Goal: Information Seeking & Learning: Check status

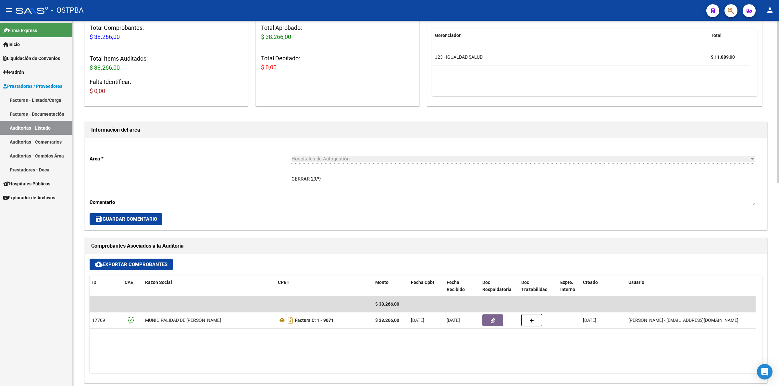
scroll to position [243, 0]
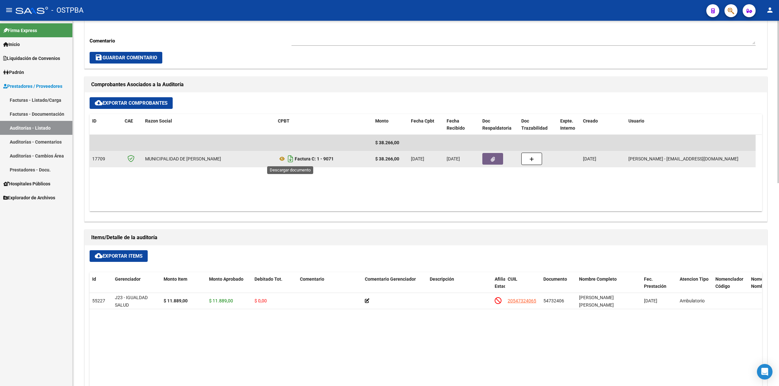
click at [289, 158] on icon "Descargar documento" at bounding box center [290, 159] width 8 height 10
click at [496, 157] on button "button" at bounding box center [492, 159] width 21 height 12
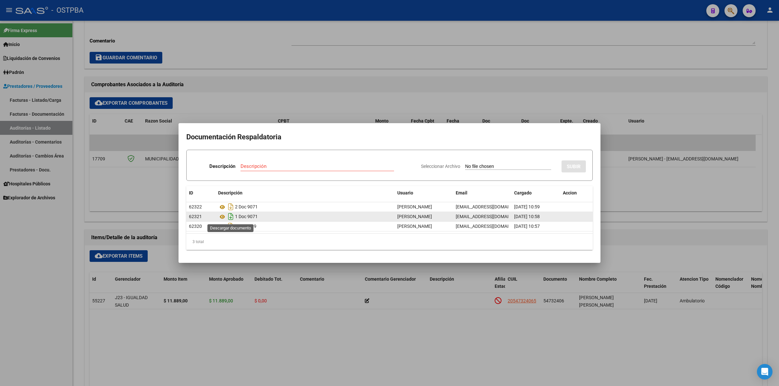
click at [232, 216] on icon "Descargar documento" at bounding box center [230, 217] width 8 height 10
click at [552, 81] on div at bounding box center [389, 193] width 779 height 386
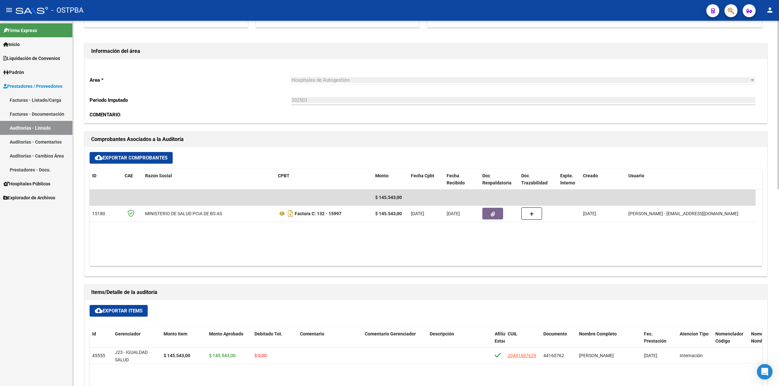
scroll to position [162, 0]
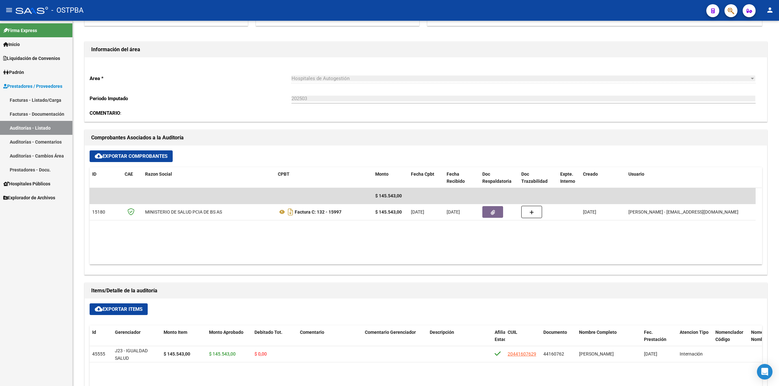
click at [49, 132] on link "Auditorías - Listado" at bounding box center [36, 128] width 72 height 14
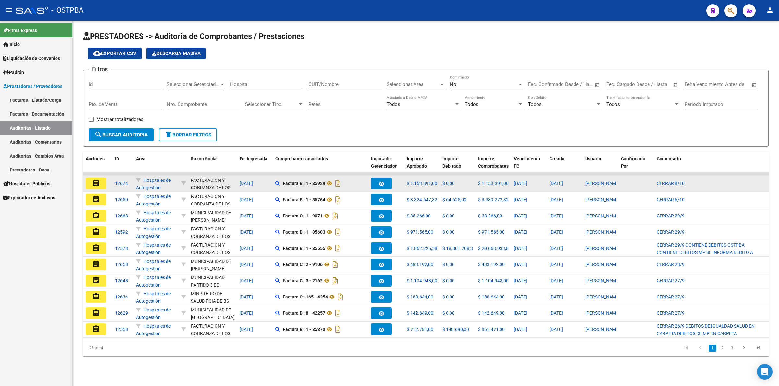
click at [102, 183] on button "assignment" at bounding box center [96, 184] width 21 height 12
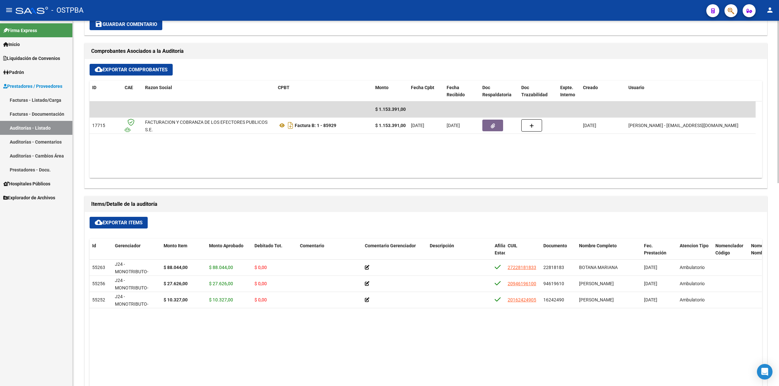
scroll to position [243, 0]
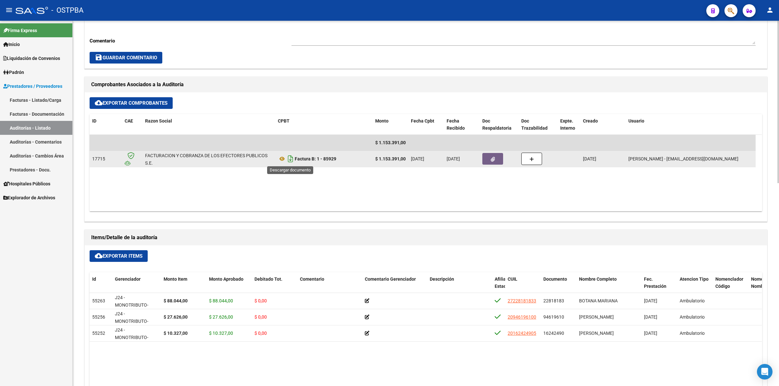
click at [293, 157] on icon "Descargar documento" at bounding box center [290, 159] width 8 height 10
click at [497, 160] on button "button" at bounding box center [492, 159] width 21 height 12
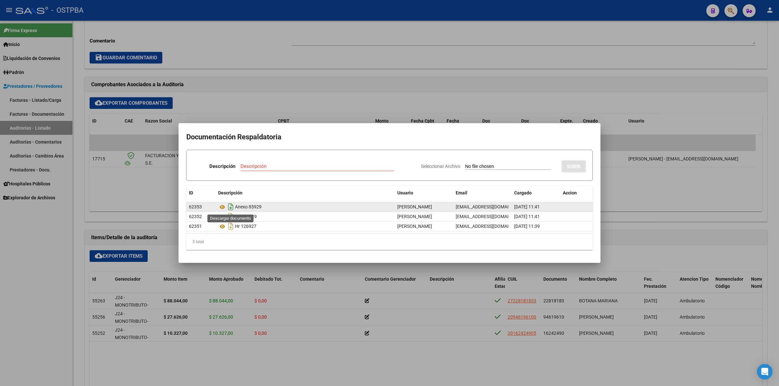
click at [231, 206] on icon "Descargar documento" at bounding box center [230, 207] width 8 height 10
click at [347, 56] on div at bounding box center [389, 193] width 779 height 386
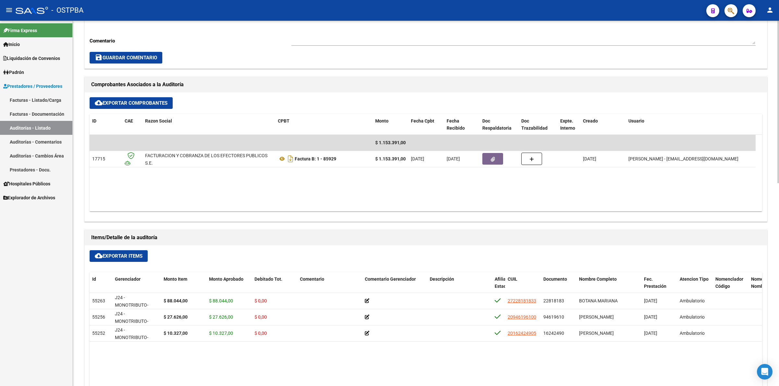
scroll to position [284, 0]
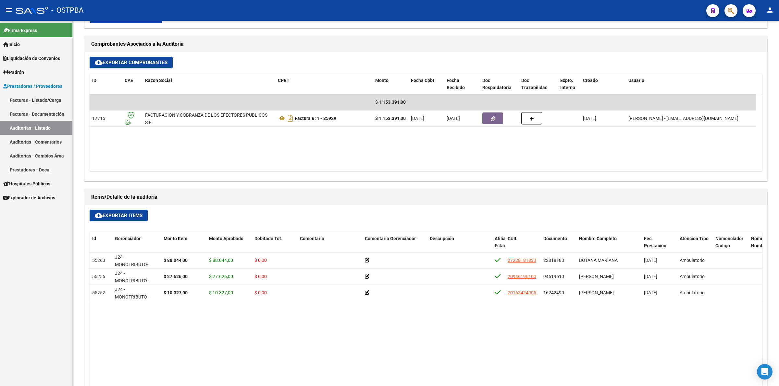
click at [50, 127] on link "Auditorías - Listado" at bounding box center [36, 128] width 72 height 14
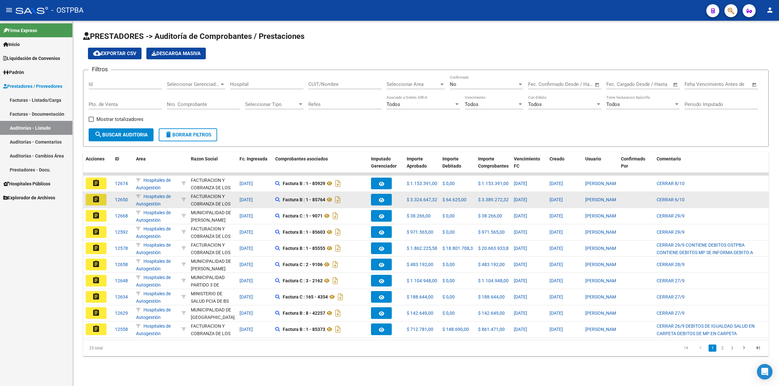
click at [96, 199] on mat-icon "assignment" at bounding box center [96, 200] width 8 height 8
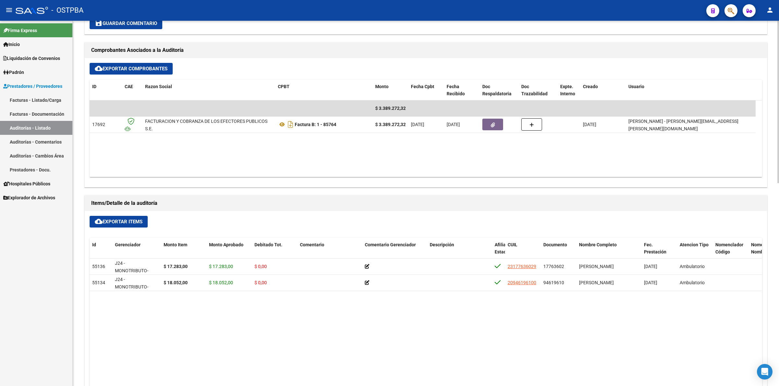
scroll to position [284, 0]
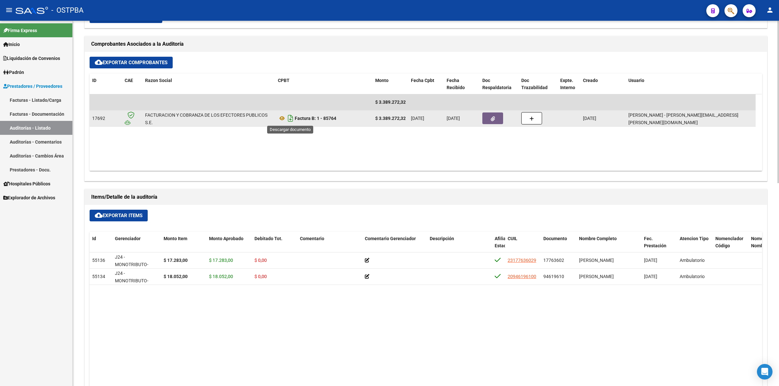
click at [290, 117] on icon "Descargar documento" at bounding box center [290, 118] width 8 height 10
click at [489, 115] on button "button" at bounding box center [492, 119] width 21 height 12
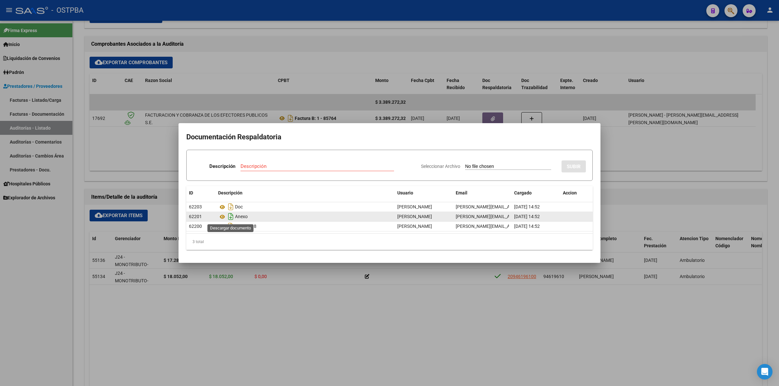
click at [229, 215] on icon "Descargar documento" at bounding box center [230, 217] width 8 height 10
click at [549, 64] on div at bounding box center [389, 193] width 779 height 386
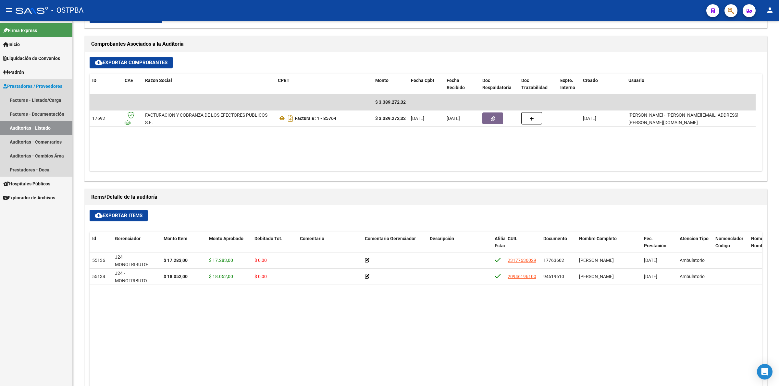
click at [53, 126] on link "Auditorías - Listado" at bounding box center [36, 128] width 72 height 14
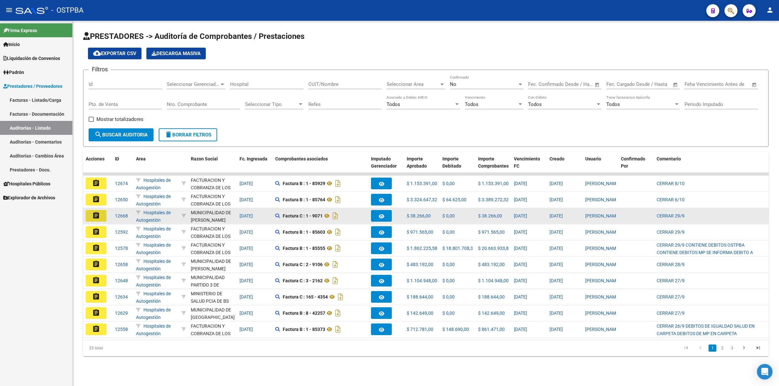
click at [103, 216] on button "assignment" at bounding box center [96, 216] width 21 height 12
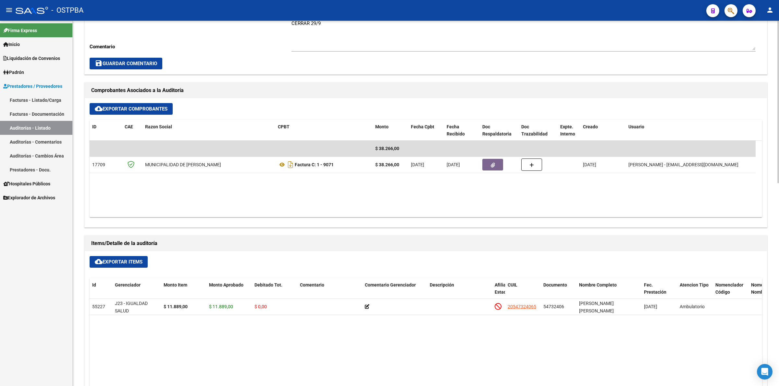
scroll to position [284, 0]
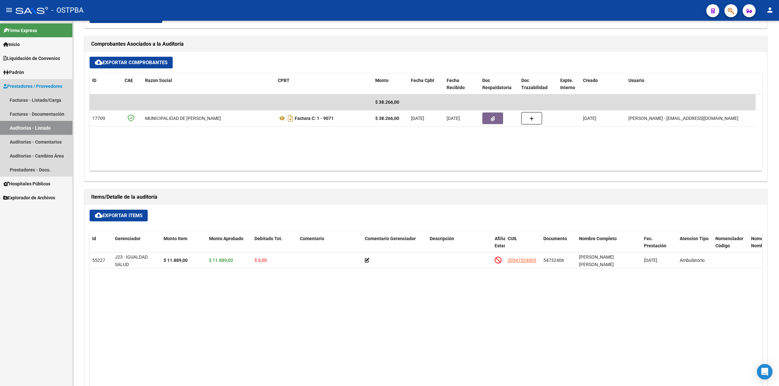
click at [34, 126] on link "Auditorías - Listado" at bounding box center [36, 128] width 72 height 14
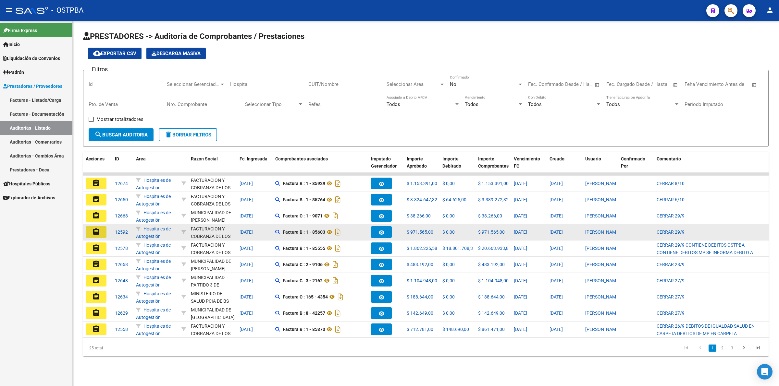
click at [102, 232] on button "assignment" at bounding box center [96, 232] width 21 height 12
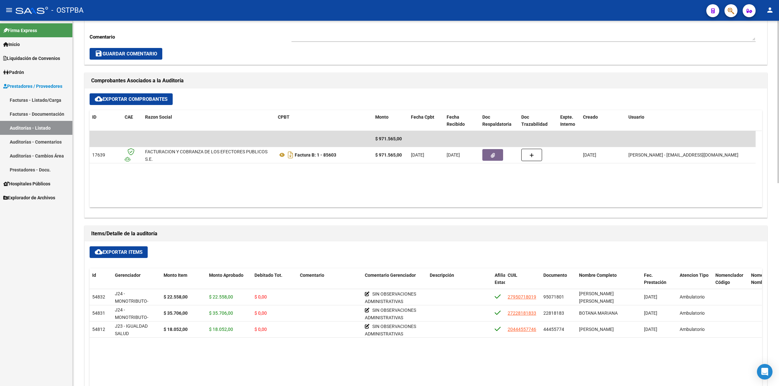
scroll to position [284, 0]
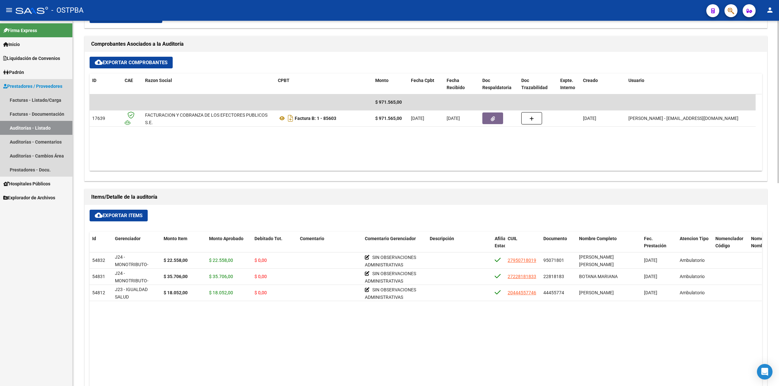
click at [30, 124] on link "Auditorías - Listado" at bounding box center [36, 128] width 72 height 14
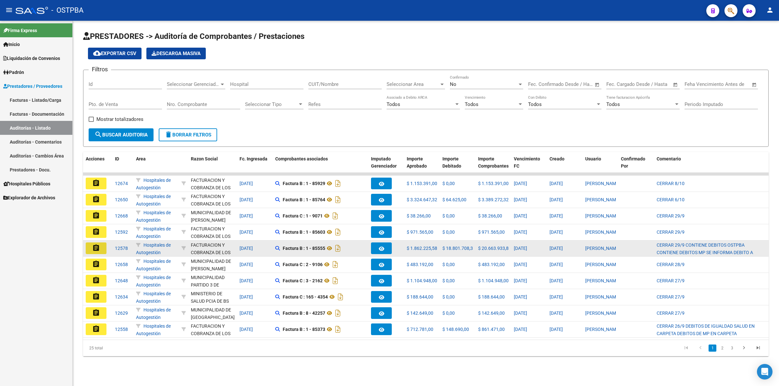
click at [96, 245] on mat-icon "assignment" at bounding box center [96, 248] width 8 height 8
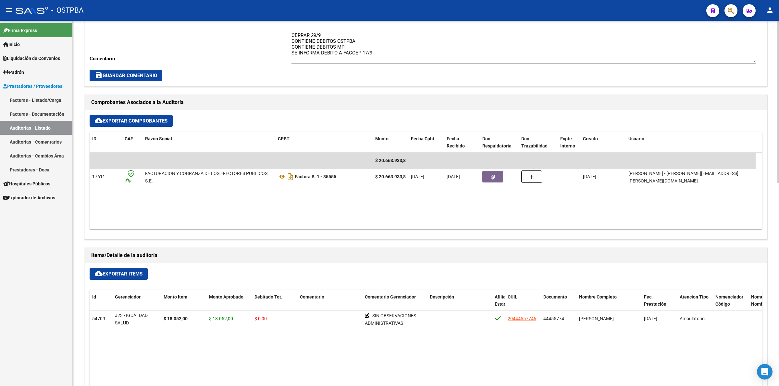
scroll to position [243, 0]
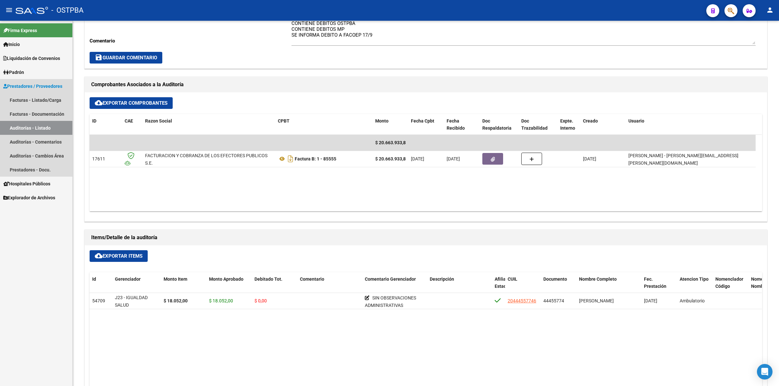
click at [37, 123] on link "Auditorías - Listado" at bounding box center [36, 128] width 72 height 14
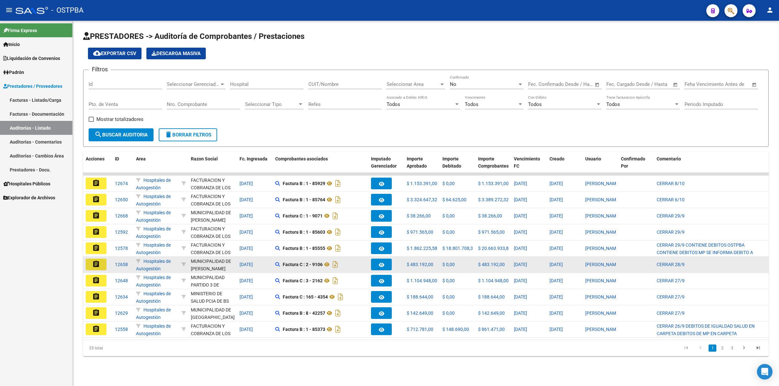
click at [100, 262] on button "assignment" at bounding box center [96, 265] width 21 height 12
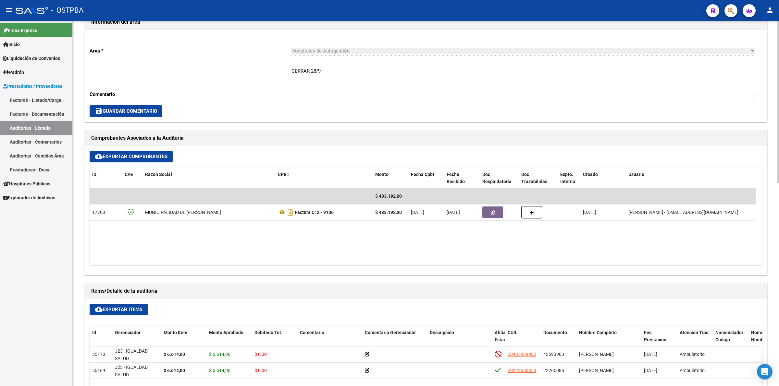
scroll to position [203, 0]
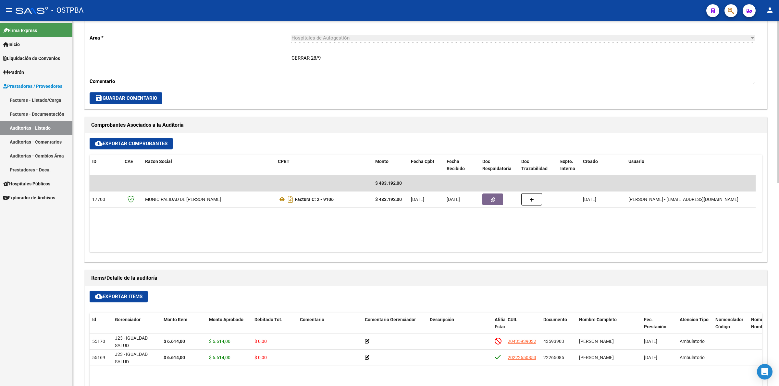
click at [44, 130] on link "Auditorías - Listado" at bounding box center [36, 128] width 72 height 14
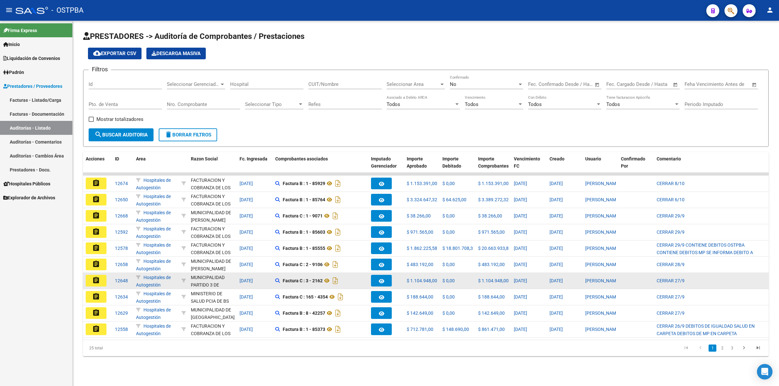
click at [101, 283] on button "assignment" at bounding box center [96, 281] width 21 height 12
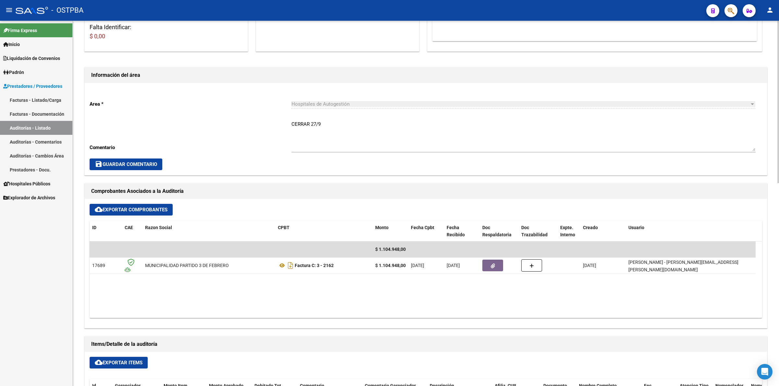
scroll to position [203, 0]
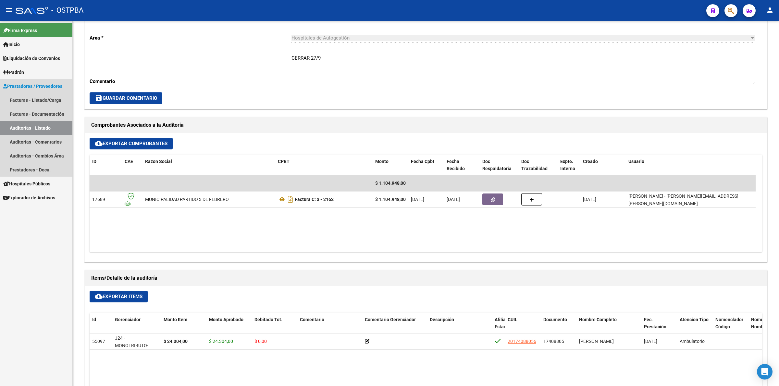
click at [53, 130] on link "Auditorías - Listado" at bounding box center [36, 128] width 72 height 14
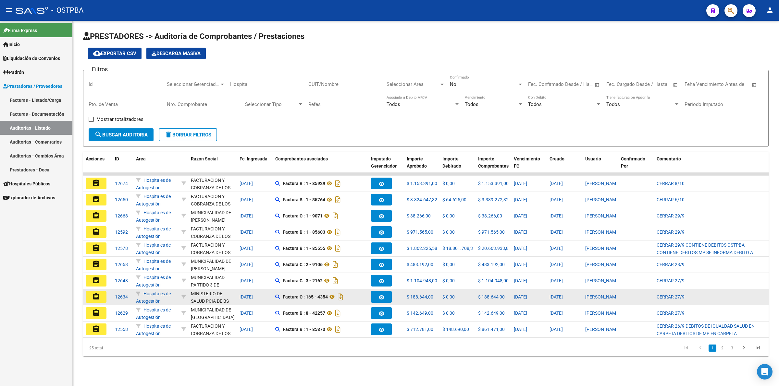
click at [100, 296] on button "assignment" at bounding box center [96, 297] width 21 height 12
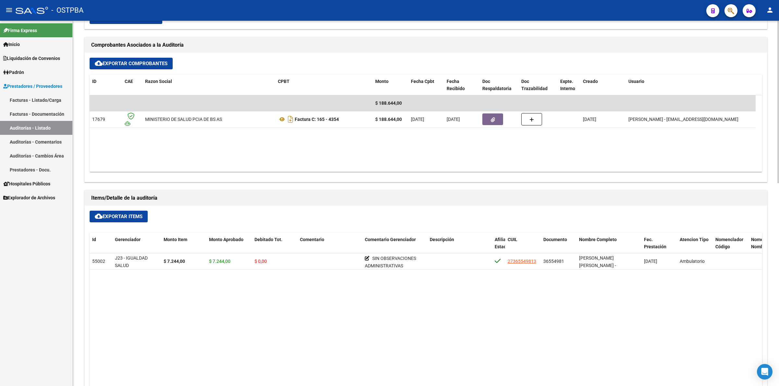
scroll to position [284, 0]
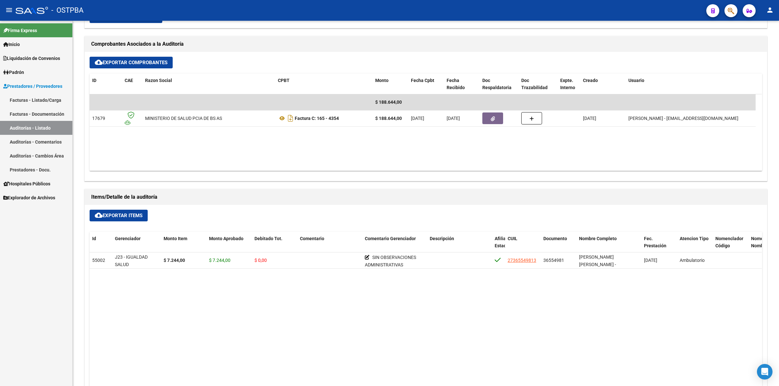
click at [55, 128] on link "Auditorías - Listado" at bounding box center [36, 128] width 72 height 14
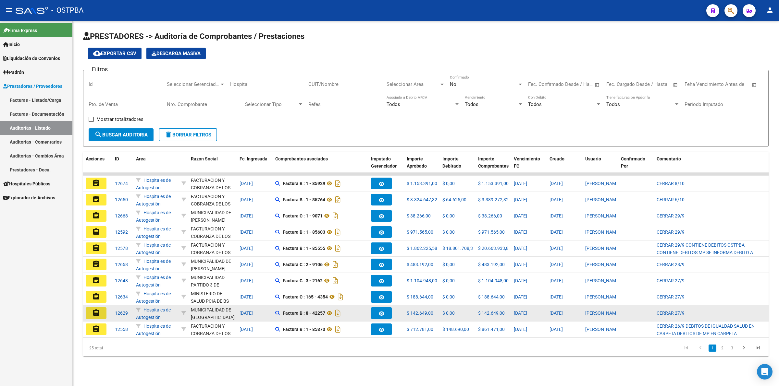
click at [102, 311] on button "assignment" at bounding box center [96, 314] width 21 height 12
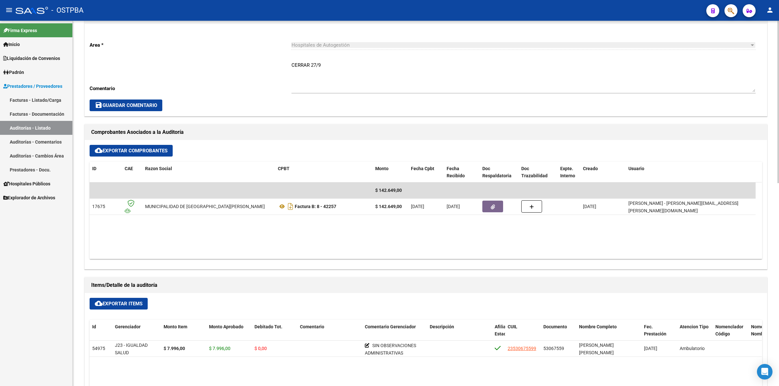
scroll to position [243, 0]
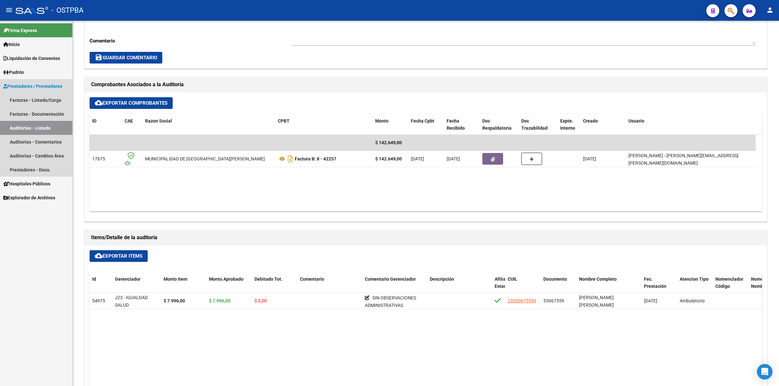
click at [45, 129] on link "Auditorías - Listado" at bounding box center [36, 128] width 72 height 14
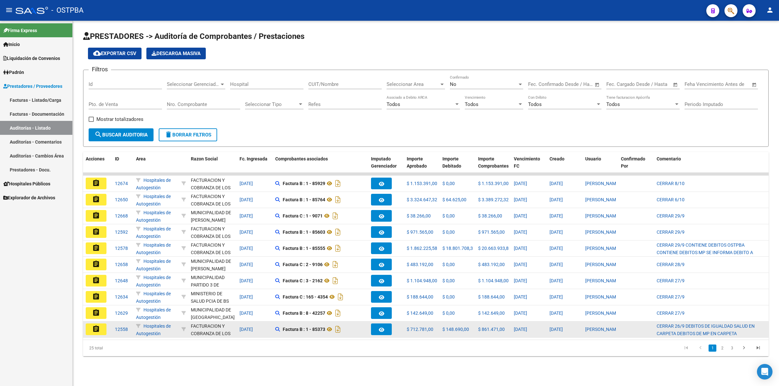
click at [99, 330] on mat-icon "assignment" at bounding box center [96, 329] width 8 height 8
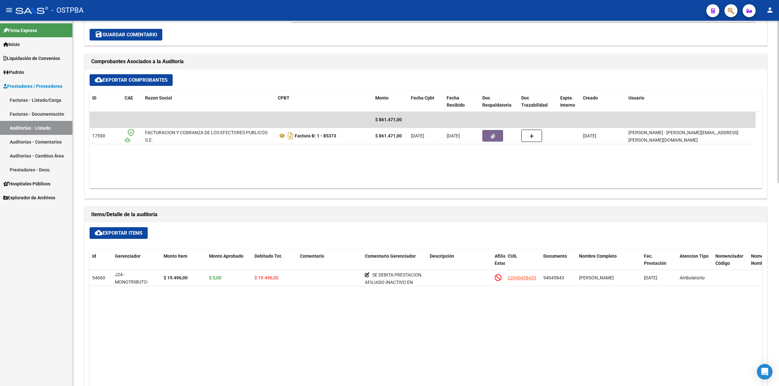
scroll to position [284, 0]
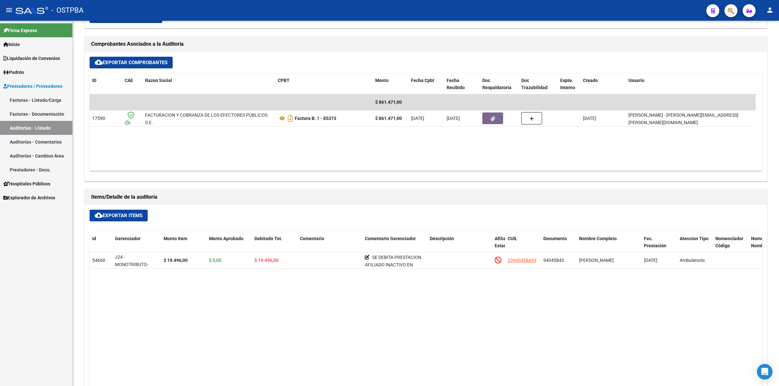
click at [46, 127] on link "Auditorías - Listado" at bounding box center [36, 128] width 72 height 14
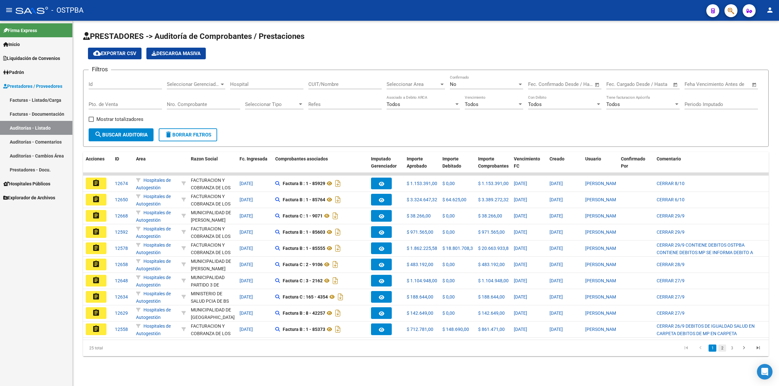
click at [720, 352] on link "2" at bounding box center [722, 348] width 8 height 7
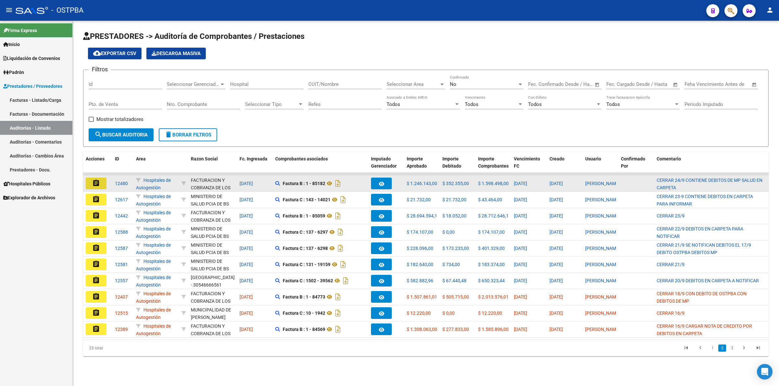
click at [93, 179] on mat-icon "assignment" at bounding box center [96, 183] width 8 height 8
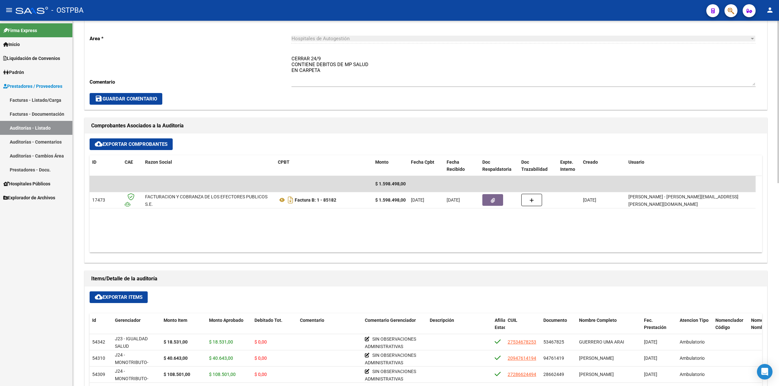
scroll to position [203, 0]
click at [33, 127] on link "Auditorías - Listado" at bounding box center [36, 128] width 72 height 14
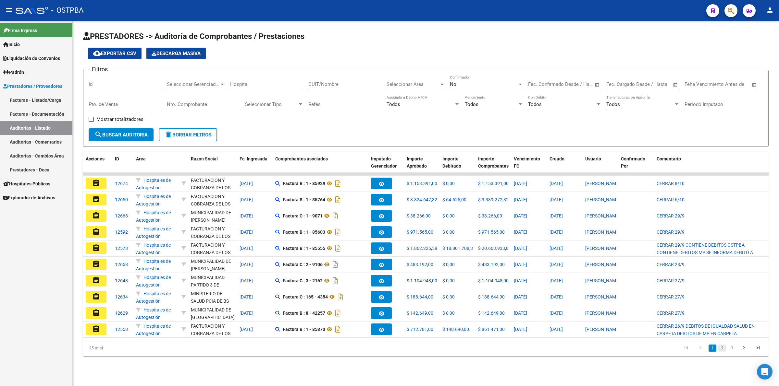
click at [724, 352] on link "2" at bounding box center [722, 348] width 8 height 7
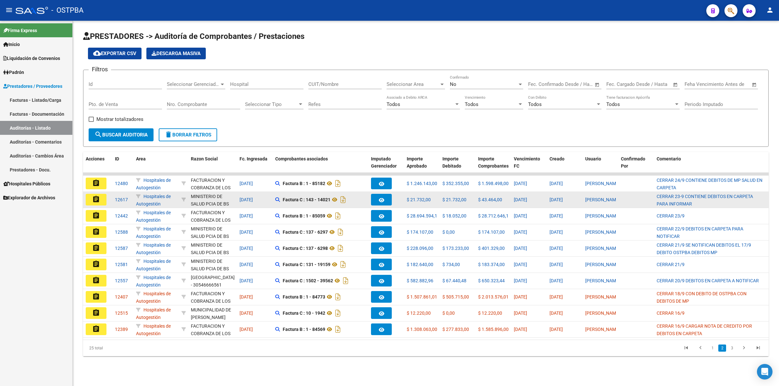
click at [98, 197] on mat-icon "assignment" at bounding box center [96, 200] width 8 height 8
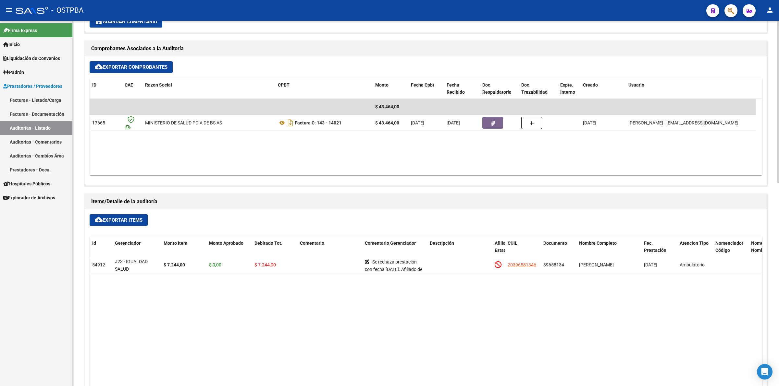
scroll to position [284, 0]
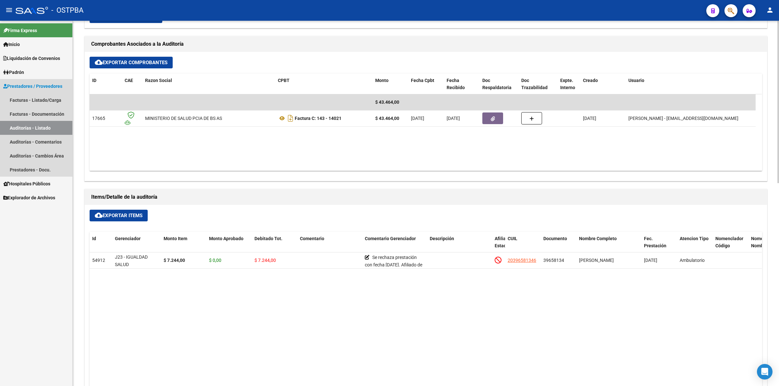
click at [59, 128] on link "Auditorías - Listado" at bounding box center [36, 128] width 72 height 14
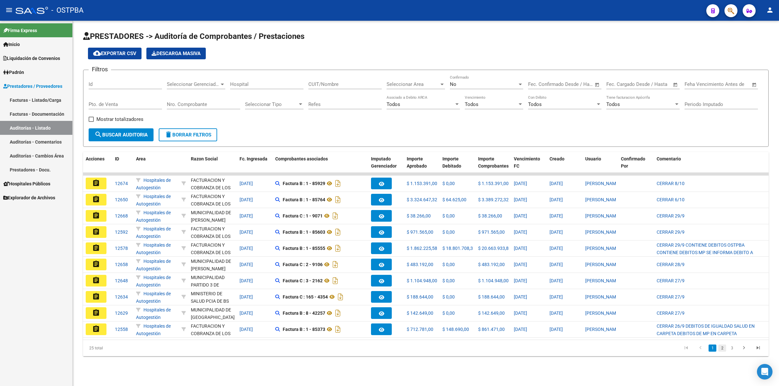
click at [723, 352] on link "2" at bounding box center [722, 348] width 8 height 7
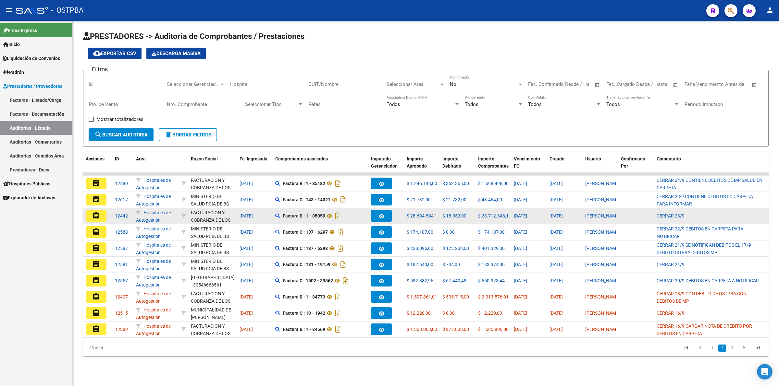
click at [101, 215] on button "assignment" at bounding box center [96, 216] width 21 height 12
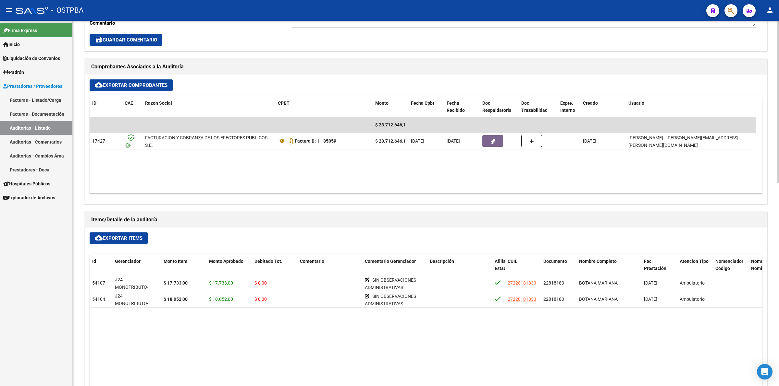
scroll to position [284, 0]
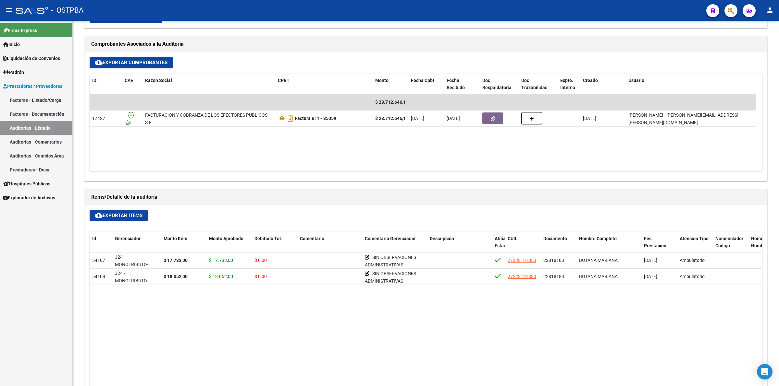
click at [41, 130] on link "Auditorías - Listado" at bounding box center [36, 128] width 72 height 14
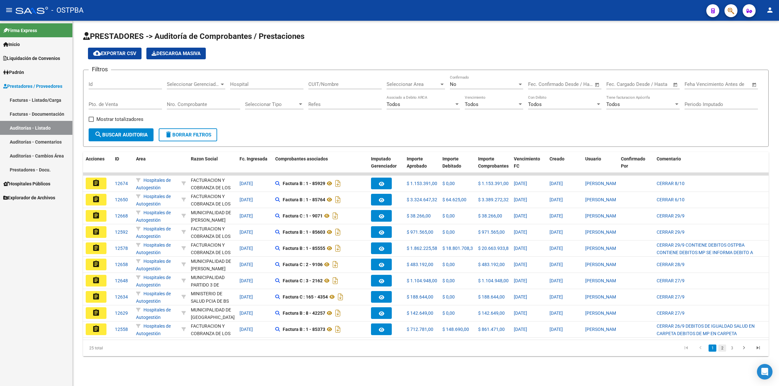
click at [724, 352] on link "2" at bounding box center [722, 348] width 8 height 7
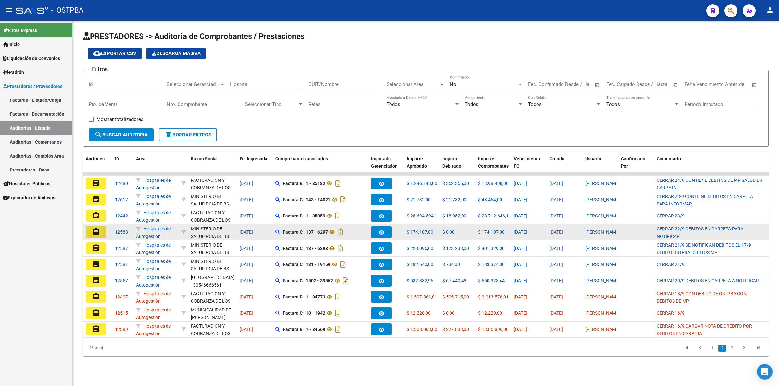
click at [99, 234] on mat-icon "assignment" at bounding box center [96, 232] width 8 height 8
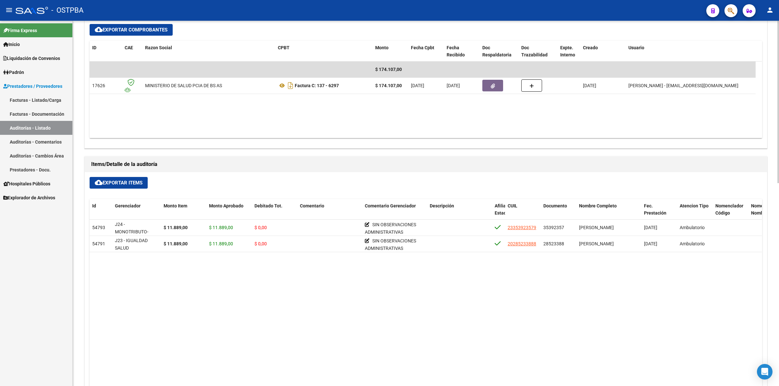
scroll to position [324, 0]
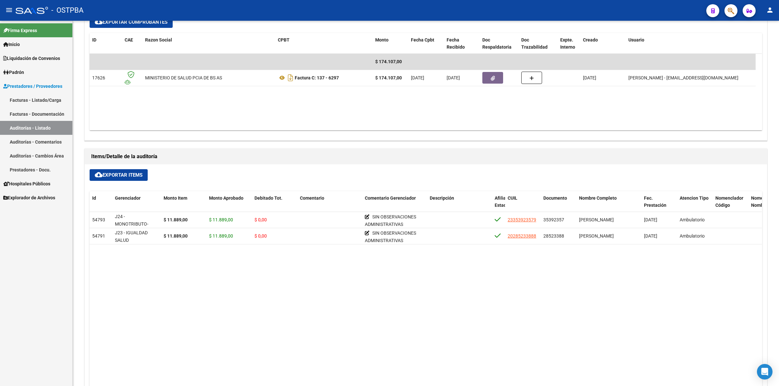
click at [49, 130] on link "Auditorías - Listado" at bounding box center [36, 128] width 72 height 14
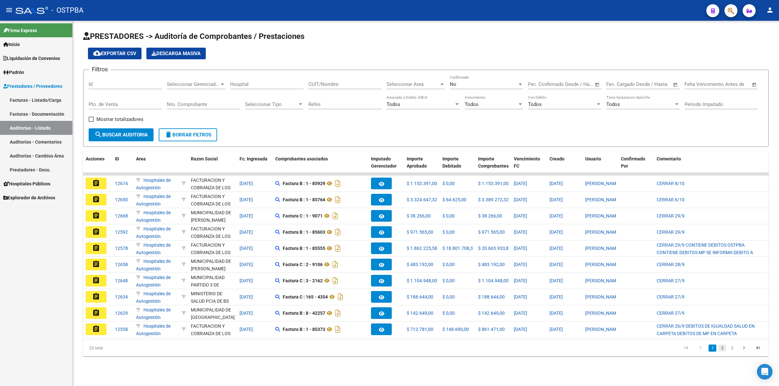
click at [723, 352] on link "2" at bounding box center [722, 348] width 8 height 7
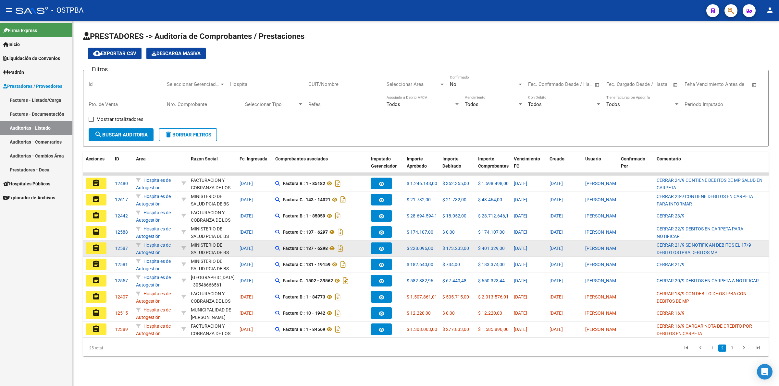
click at [96, 247] on mat-icon "assignment" at bounding box center [96, 248] width 8 height 8
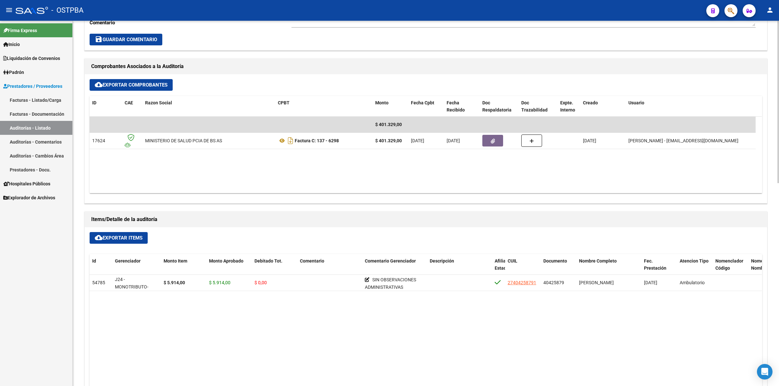
scroll to position [284, 0]
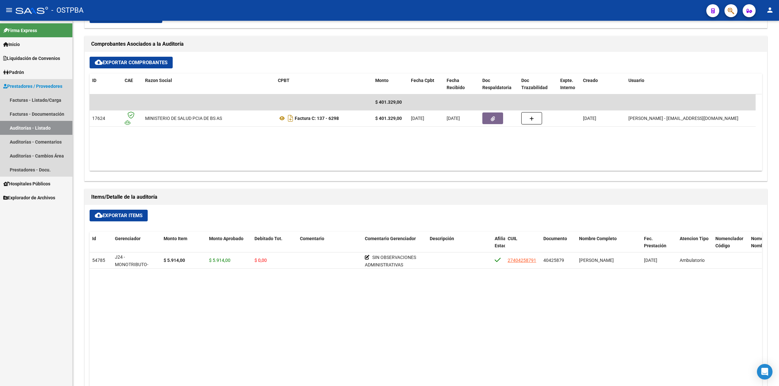
click at [41, 126] on link "Auditorías - Listado" at bounding box center [36, 128] width 72 height 14
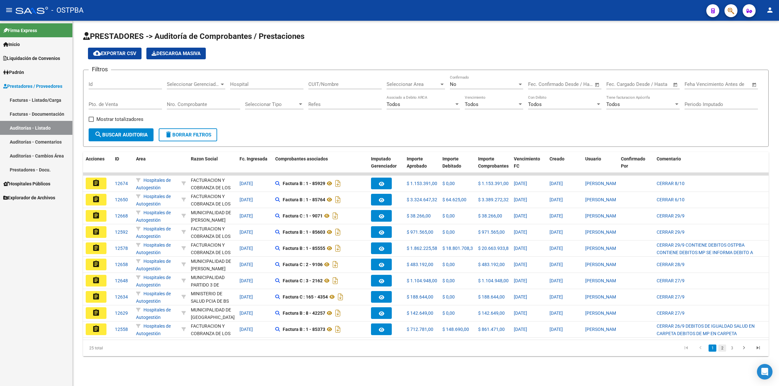
click at [725, 352] on link "2" at bounding box center [722, 348] width 8 height 7
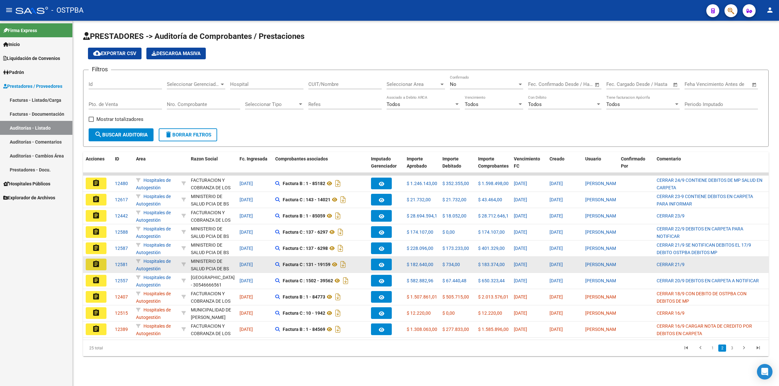
click at [100, 268] on button "assignment" at bounding box center [96, 265] width 21 height 12
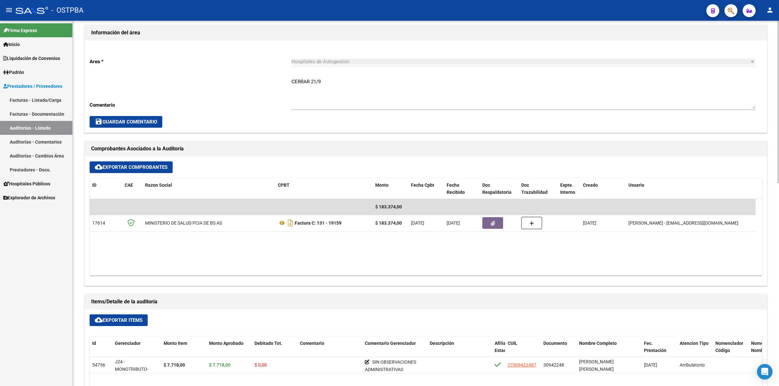
scroll to position [203, 0]
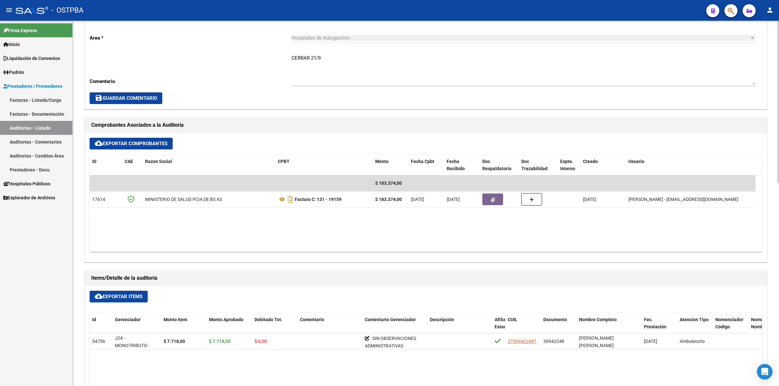
click at [48, 129] on link "Auditorías - Listado" at bounding box center [36, 128] width 72 height 14
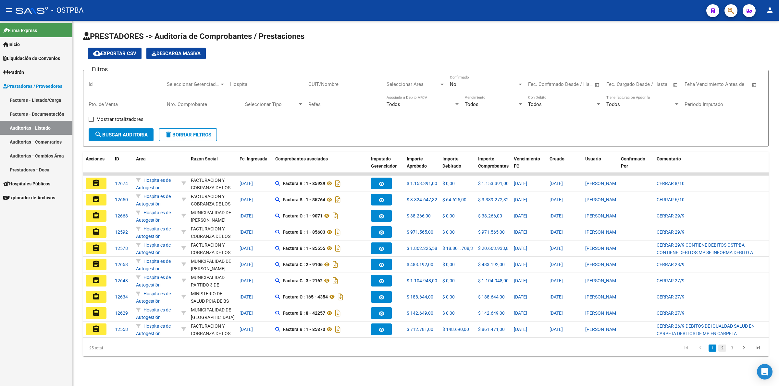
click at [723, 352] on link "2" at bounding box center [722, 348] width 8 height 7
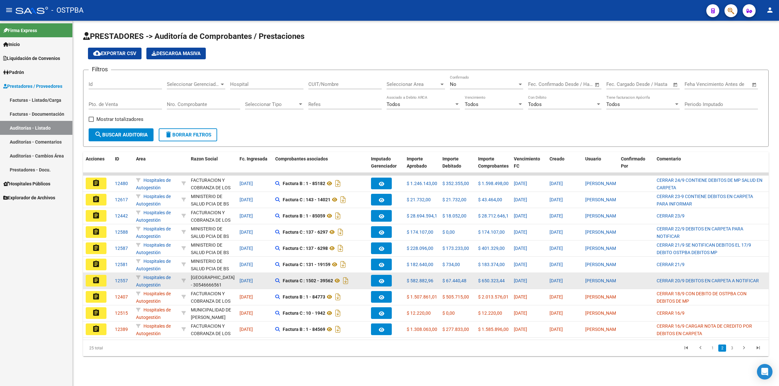
click at [97, 282] on mat-icon "assignment" at bounding box center [96, 281] width 8 height 8
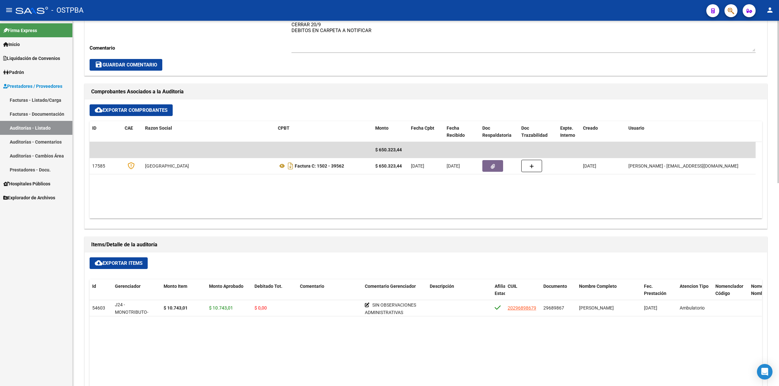
scroll to position [243, 0]
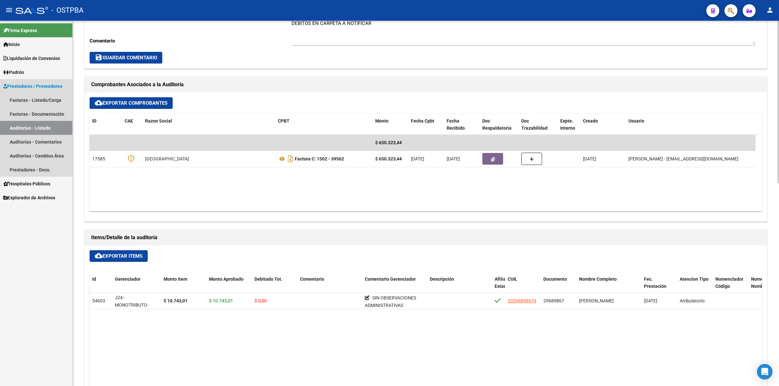
click at [49, 130] on link "Auditorías - Listado" at bounding box center [36, 128] width 72 height 14
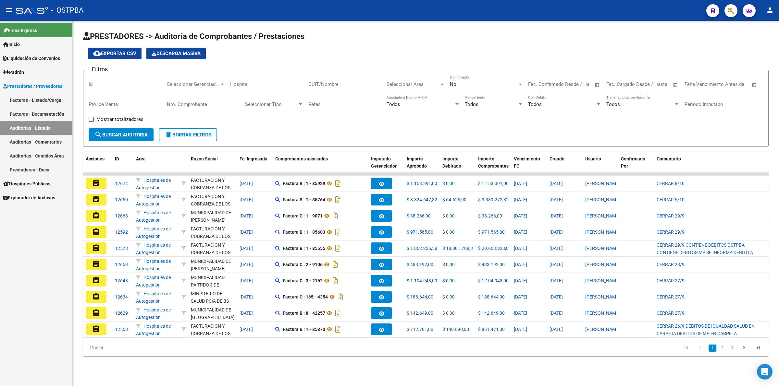
click at [721, 352] on link "2" at bounding box center [722, 348] width 8 height 7
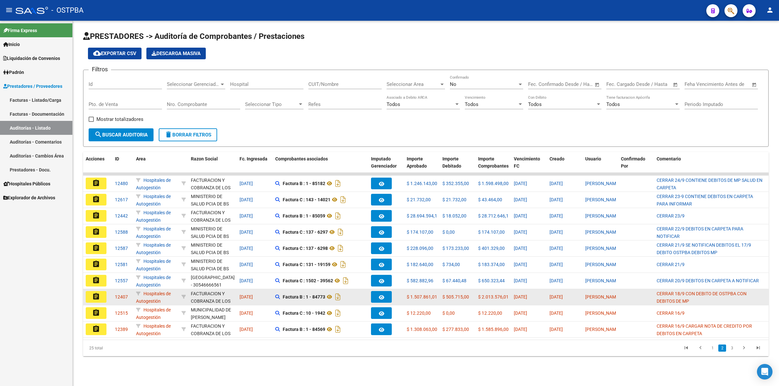
click at [103, 295] on button "assignment" at bounding box center [96, 297] width 21 height 12
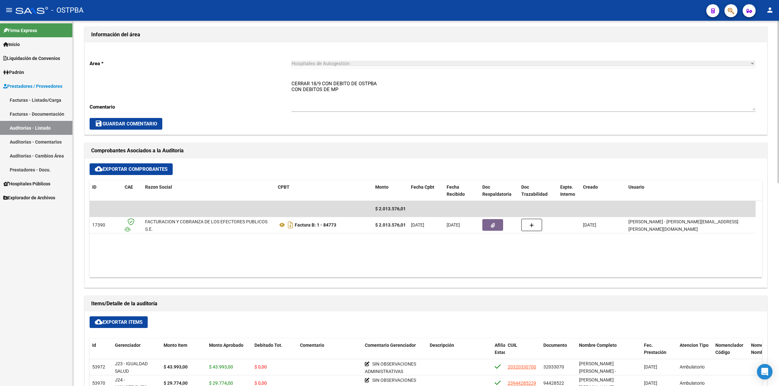
scroll to position [203, 0]
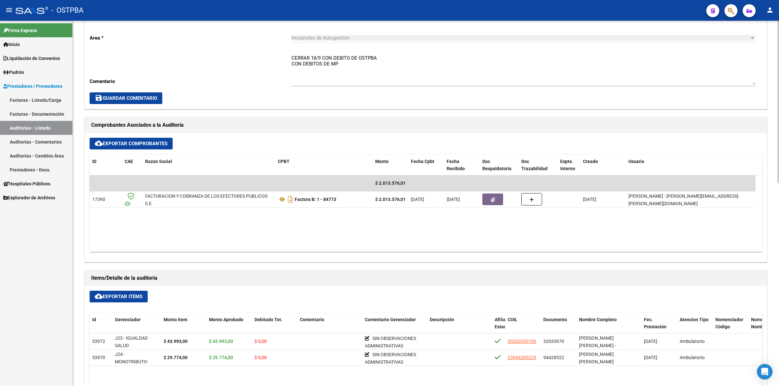
click at [37, 126] on link "Auditorías - Listado" at bounding box center [36, 128] width 72 height 14
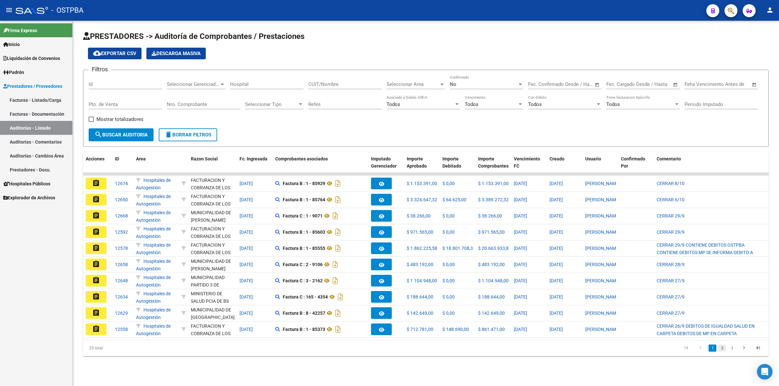
click at [720, 352] on link "2" at bounding box center [722, 348] width 8 height 7
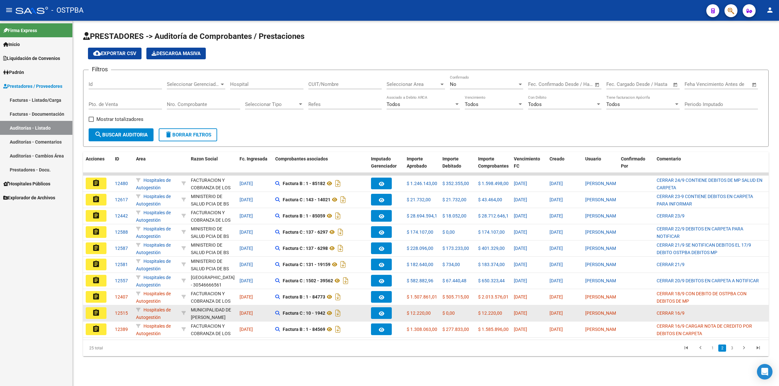
click at [96, 312] on mat-icon "assignment" at bounding box center [96, 313] width 8 height 8
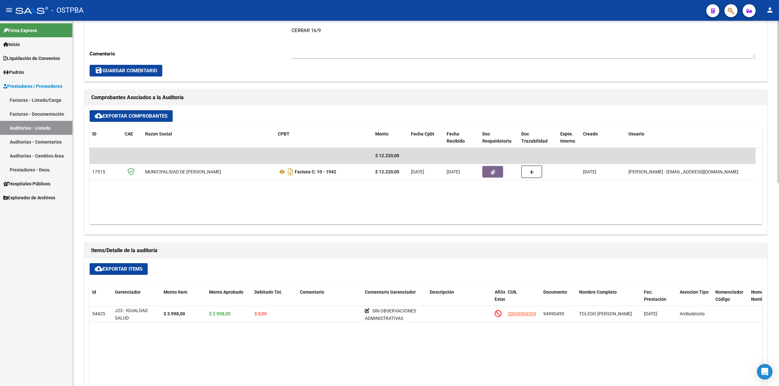
scroll to position [243, 0]
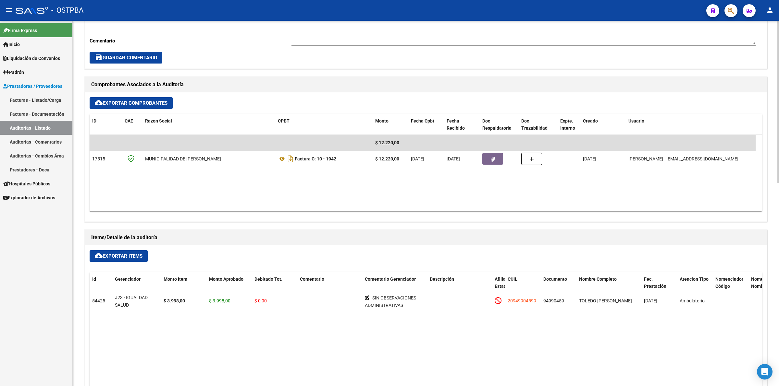
click at [51, 122] on link "Auditorías - Listado" at bounding box center [36, 128] width 72 height 14
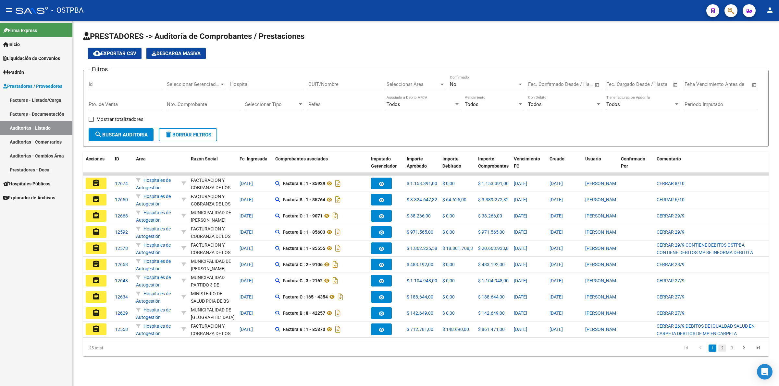
click at [721, 352] on link "2" at bounding box center [722, 348] width 8 height 7
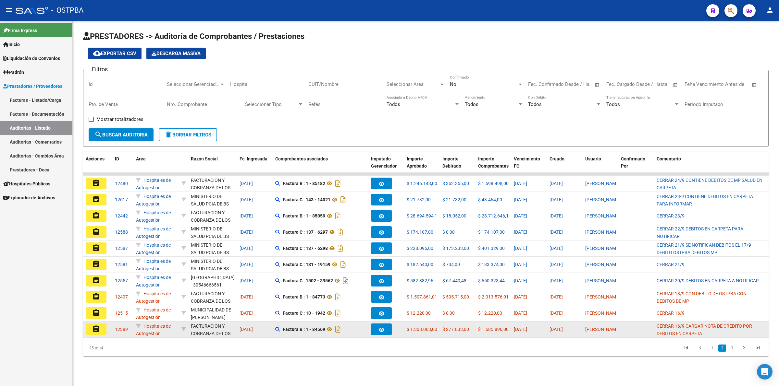
click at [98, 331] on mat-icon "assignment" at bounding box center [96, 329] width 8 height 8
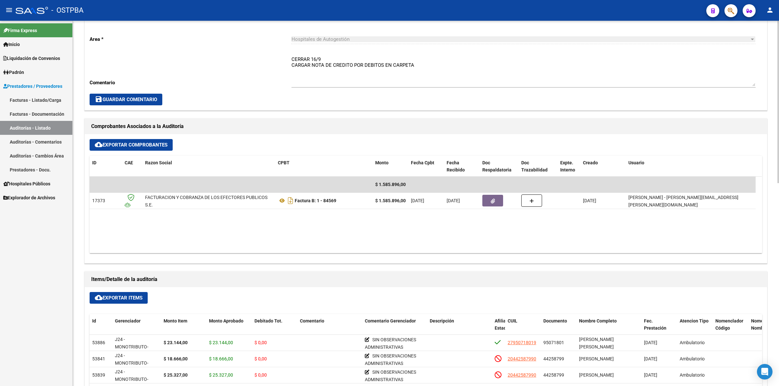
scroll to position [243, 0]
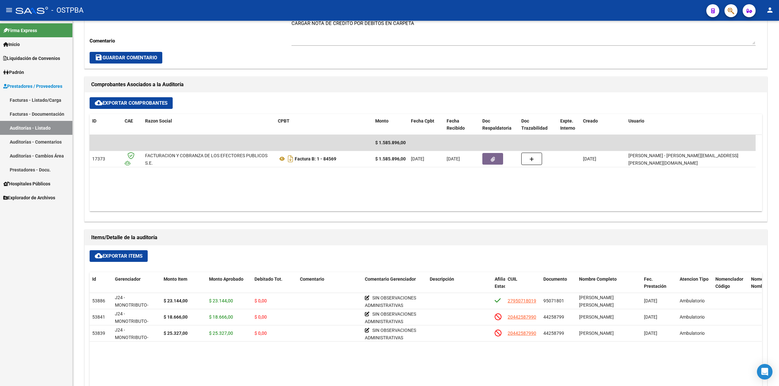
click at [34, 128] on link "Auditorías - Listado" at bounding box center [36, 128] width 72 height 14
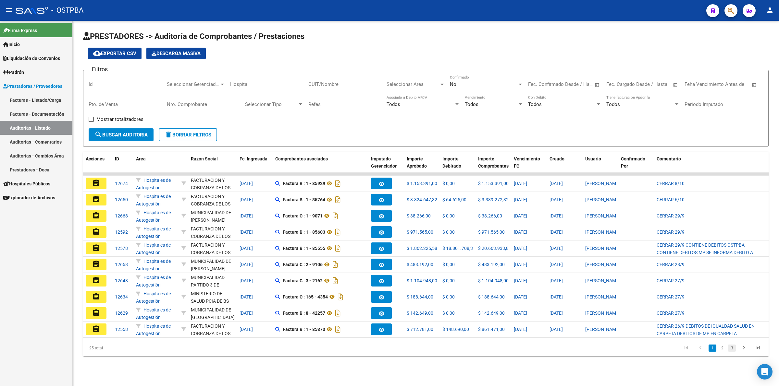
click at [732, 352] on link "3" at bounding box center [732, 348] width 8 height 7
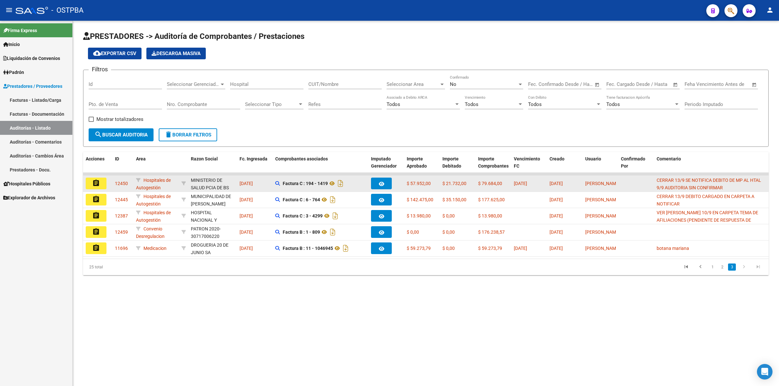
click at [94, 180] on mat-icon "assignment" at bounding box center [96, 183] width 8 height 8
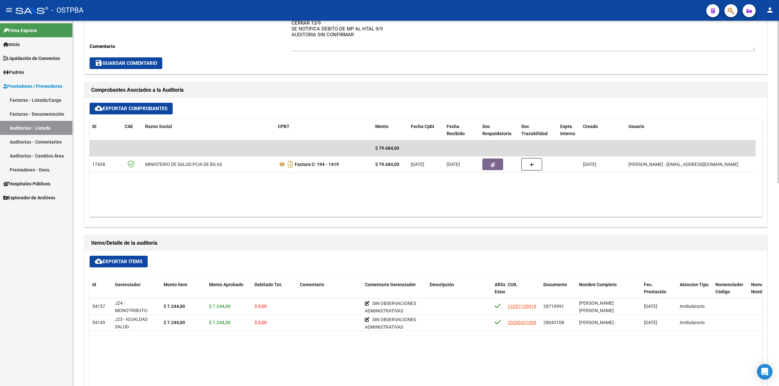
scroll to position [243, 0]
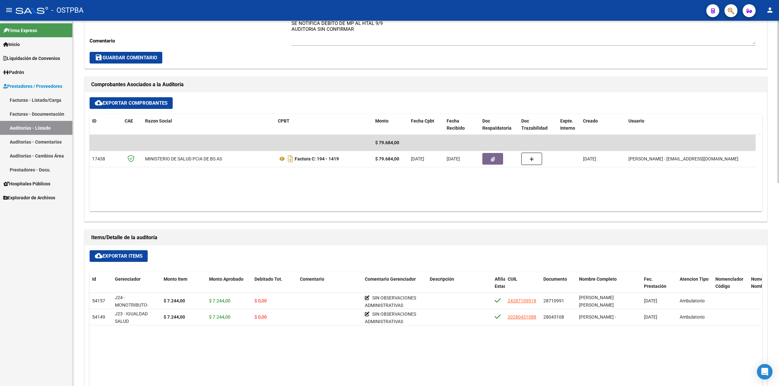
click at [52, 123] on link "Auditorías - Listado" at bounding box center [36, 128] width 72 height 14
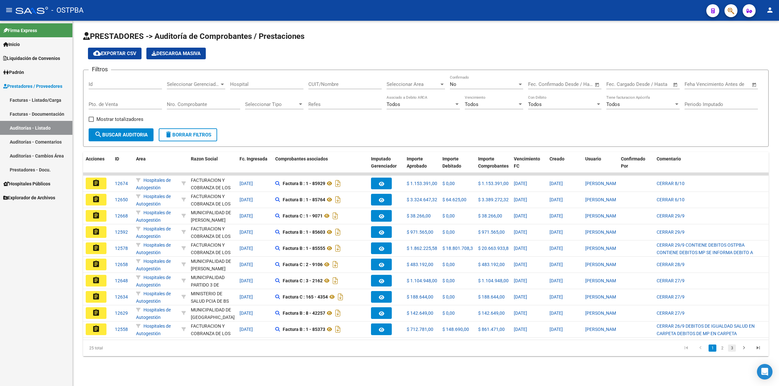
click at [729, 352] on link "3" at bounding box center [732, 348] width 8 height 7
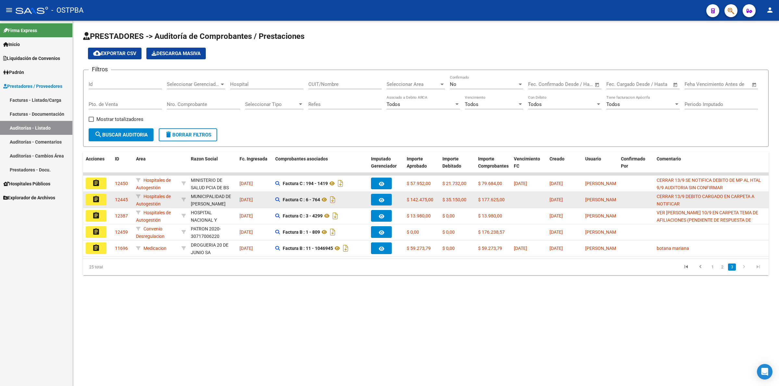
click at [98, 198] on mat-icon "assignment" at bounding box center [96, 200] width 8 height 8
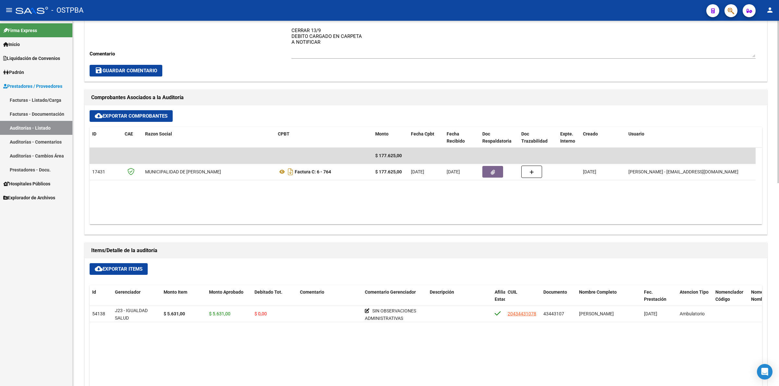
scroll to position [243, 0]
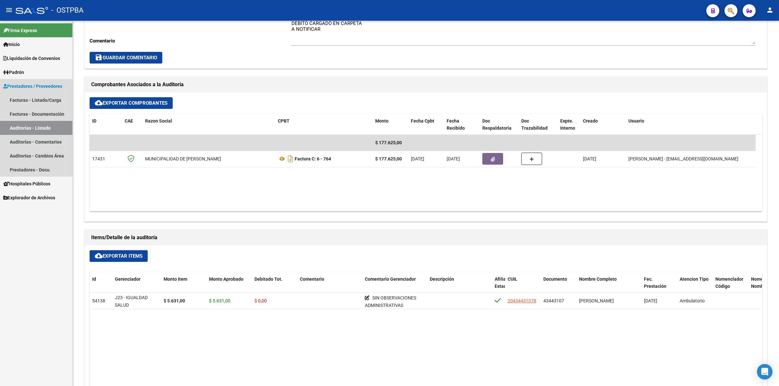
click at [50, 128] on link "Auditorías - Listado" at bounding box center [36, 128] width 72 height 14
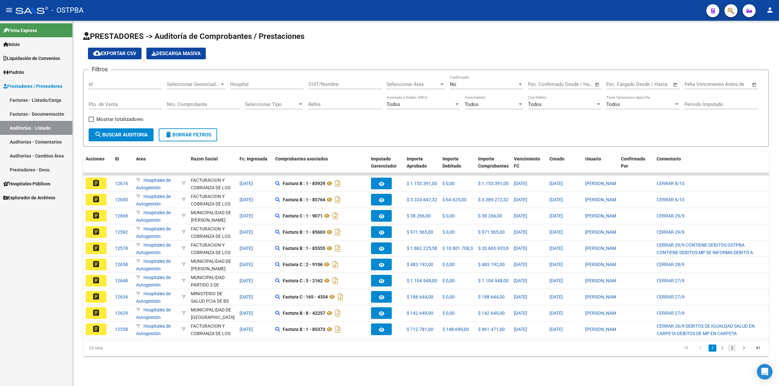
click at [731, 352] on link "3" at bounding box center [732, 348] width 8 height 7
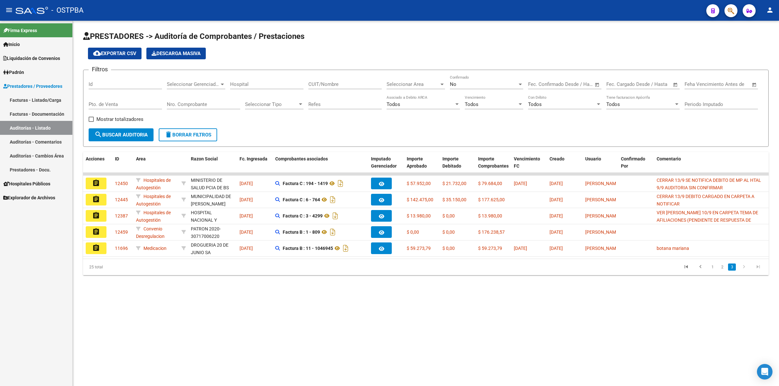
click at [92, 217] on mat-icon "assignment" at bounding box center [96, 216] width 8 height 8
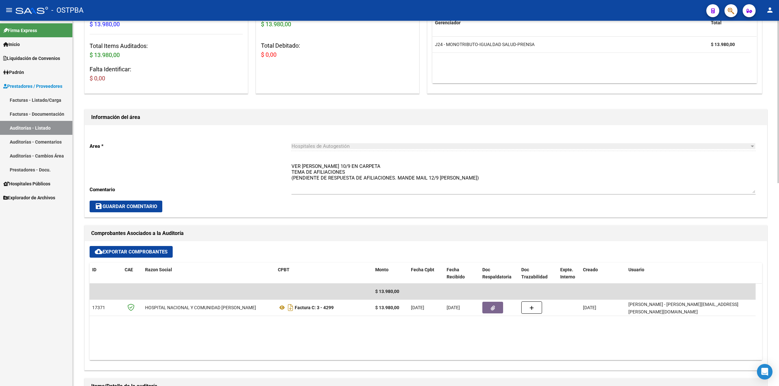
scroll to position [203, 0]
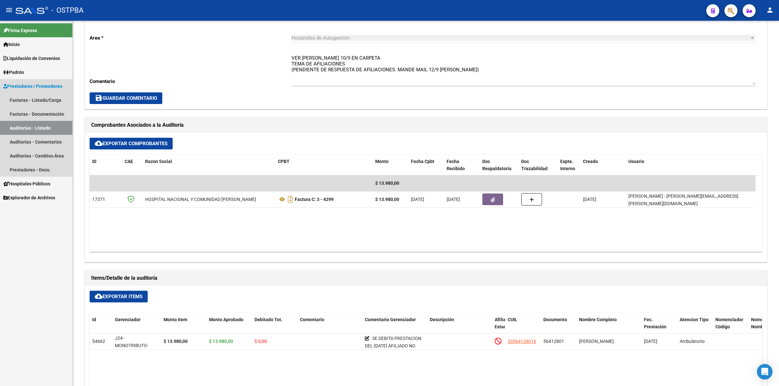
click at [42, 128] on link "Auditorías - Listado" at bounding box center [36, 128] width 72 height 14
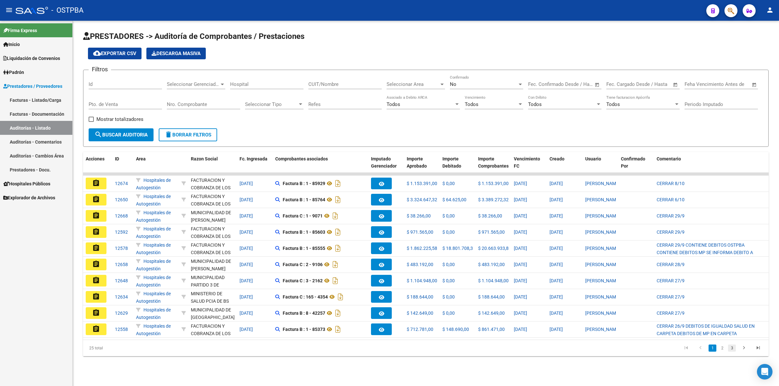
click at [734, 352] on link "3" at bounding box center [732, 348] width 8 height 7
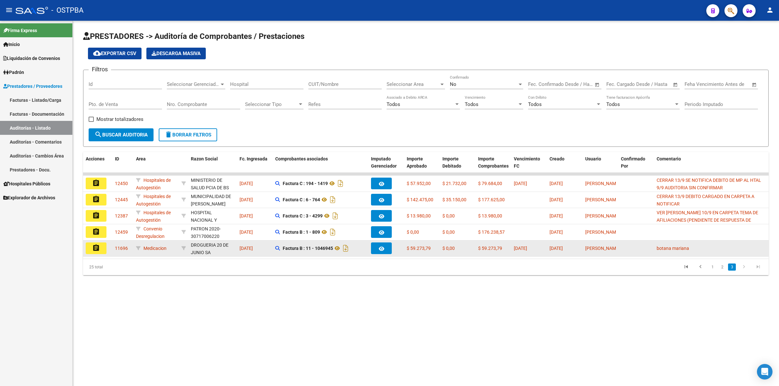
click at [98, 246] on mat-icon "assignment" at bounding box center [96, 248] width 8 height 8
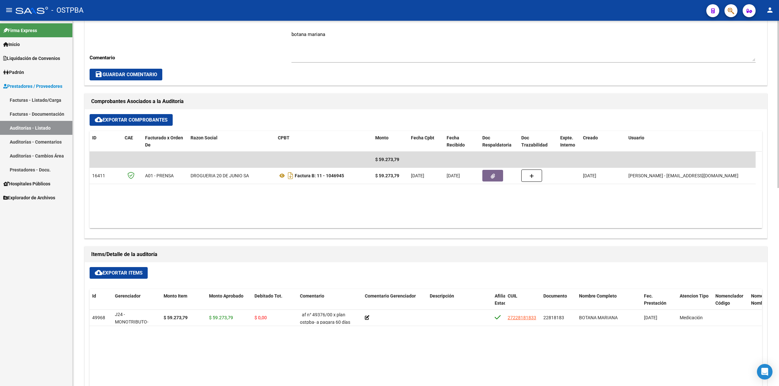
scroll to position [243, 0]
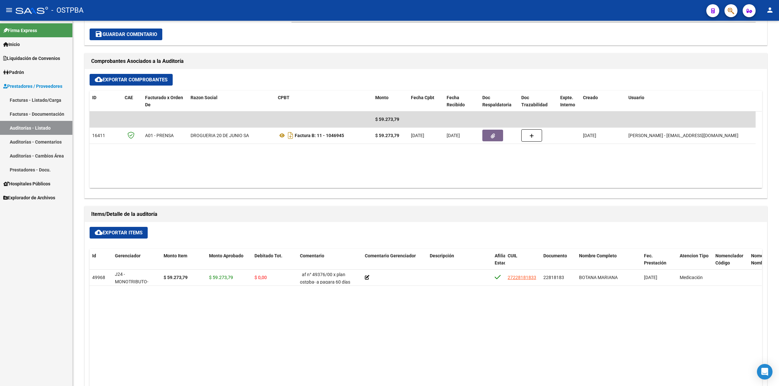
click at [47, 128] on link "Auditorías - Listado" at bounding box center [36, 128] width 72 height 14
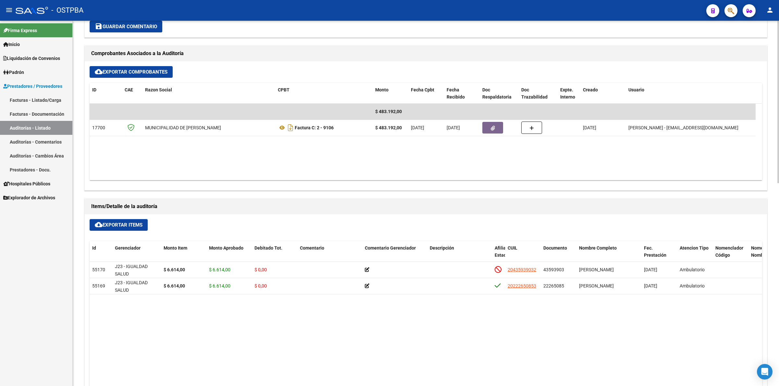
scroll to position [284, 0]
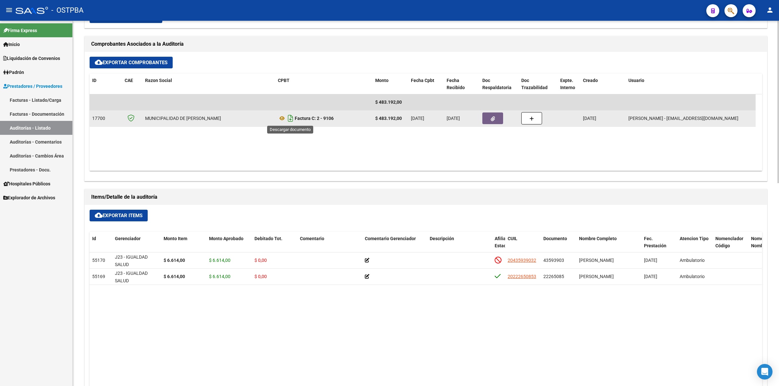
click at [293, 121] on icon "Descargar documento" at bounding box center [290, 118] width 8 height 10
click at [491, 119] on icon "button" at bounding box center [493, 118] width 4 height 5
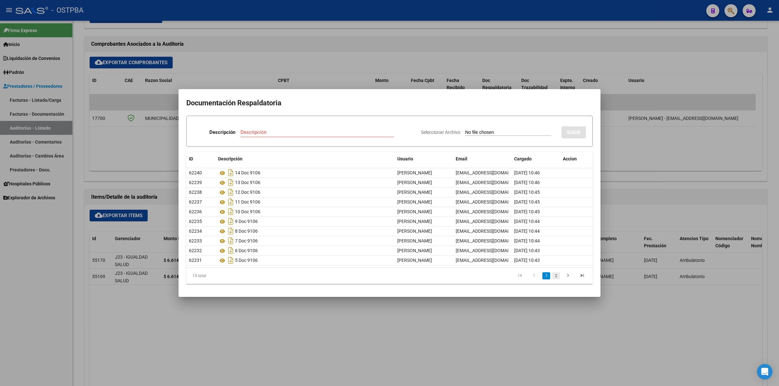
click at [555, 276] on link "2" at bounding box center [556, 276] width 8 height 7
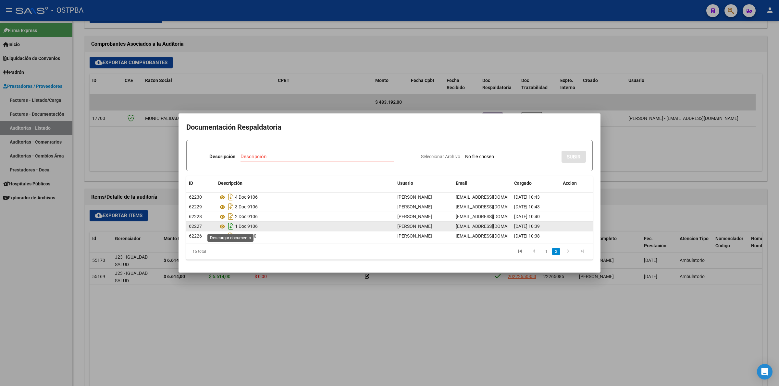
click at [231, 223] on icon "Descargar documento" at bounding box center [230, 226] width 8 height 10
click at [685, 360] on div at bounding box center [389, 193] width 779 height 386
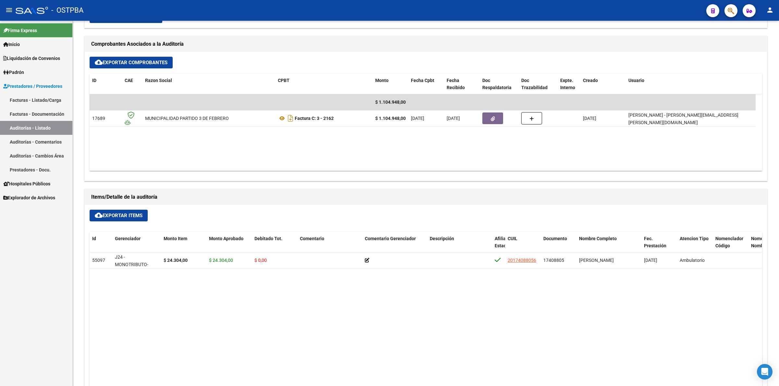
scroll to position [324, 0]
